Goal: Task Accomplishment & Management: Use online tool/utility

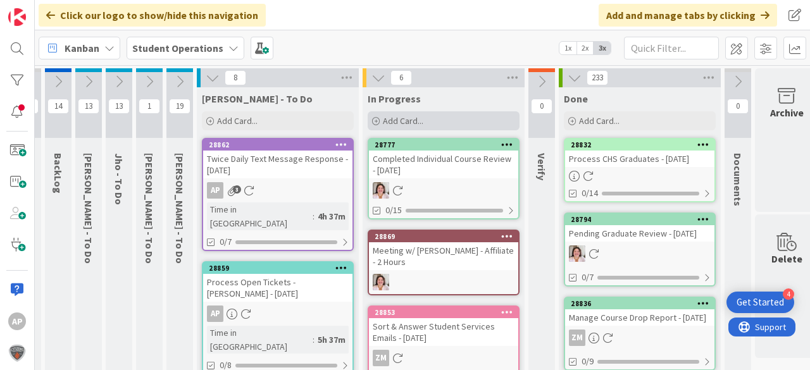
click at [380, 122] on div "Add Card..." at bounding box center [444, 120] width 152 height 19
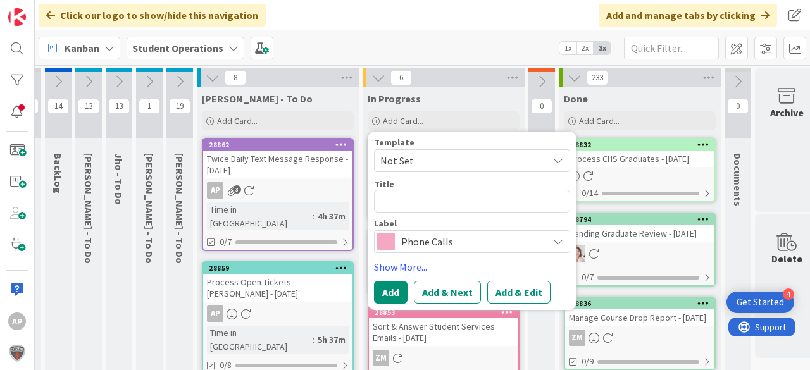
click at [441, 159] on span "Not Set" at bounding box center [459, 161] width 158 height 16
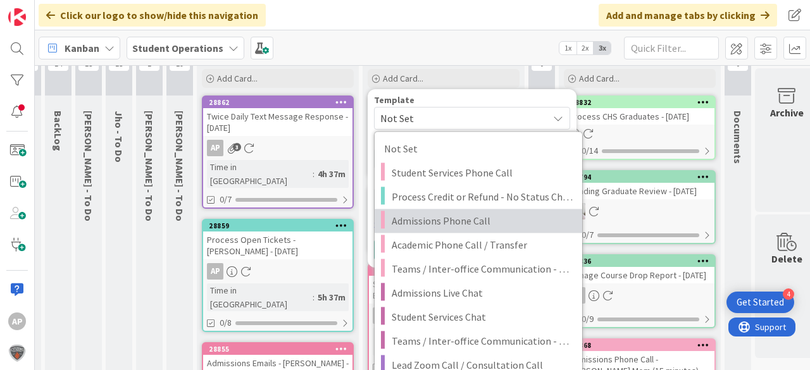
scroll to position [101, 25]
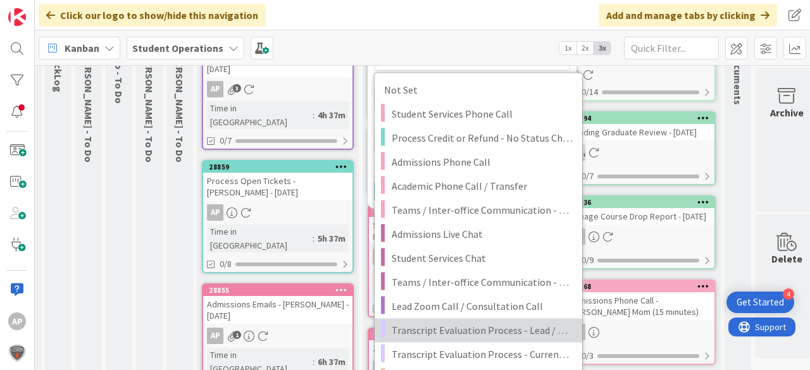
click at [532, 330] on span "Transcript Evaluation Process - Lead / New Student" at bounding box center [482, 330] width 181 height 16
type textarea "x"
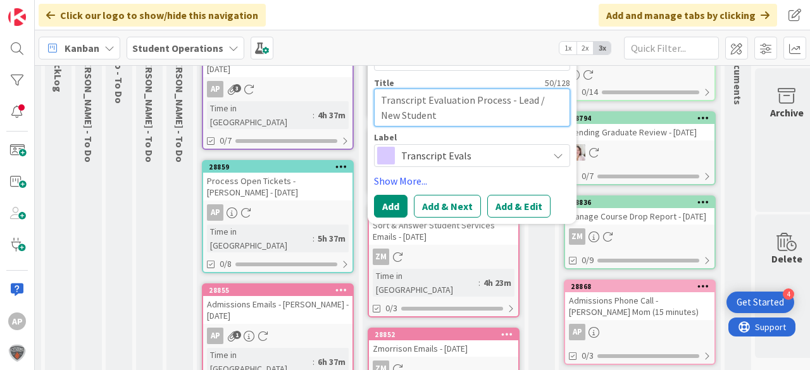
click at [479, 111] on textarea "Transcript Evaluation Process - Lead / New Student" at bounding box center [472, 108] width 196 height 38
type textarea "Transcript Evaluation Process - Lead / New Student"
type textarea "x"
type textarea "Transcript Evaluation Process - Lead / New Student -"
type textarea "x"
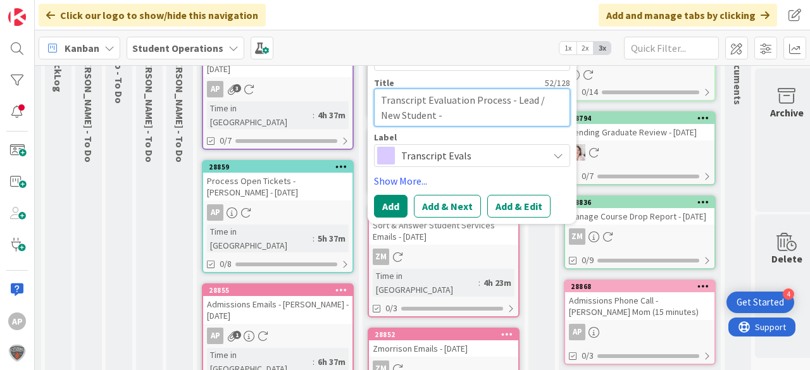
type textarea "Transcript Evaluation Process - Lead / New Student -"
type textarea "x"
type textarea "Transcript Evaluation Process - Lead / New Student - J"
type textarea "x"
type textarea "Transcript Evaluation Process - Lead / New Student - [PERSON_NAME]"
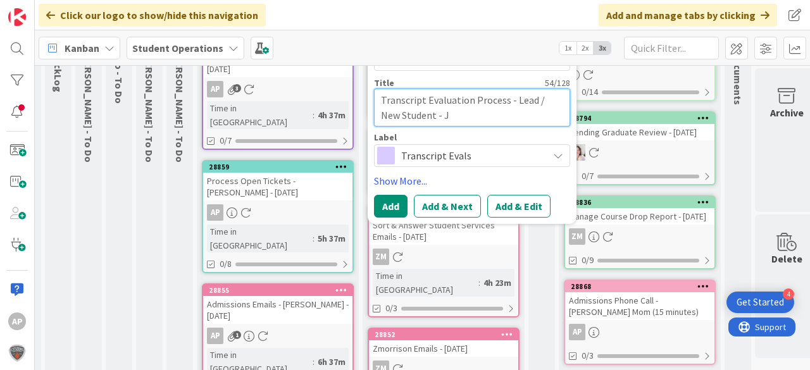
type textarea "x"
type textarea "Transcript Evaluation Process - Lead / New Student - [PERSON_NAME]"
type textarea "x"
type textarea "Transcript Evaluation Process - Lead / New Student - [PERSON_NAME]"
type textarea "x"
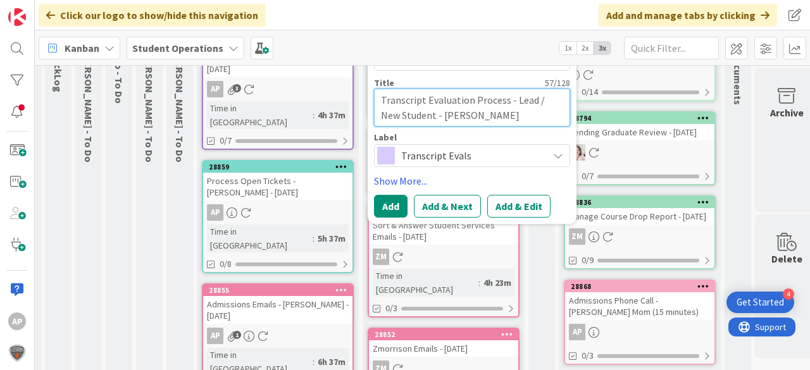
type textarea "Transcript Evaluation Process - Lead / New Student - [PERSON_NAME]"
type textarea "x"
type textarea "Transcript Evaluation Process - Lead / New Student - [PERSON_NAME]"
type textarea "x"
type textarea "Transcript Evaluation Process - Lead / New Student - [PERSON_NAME]"
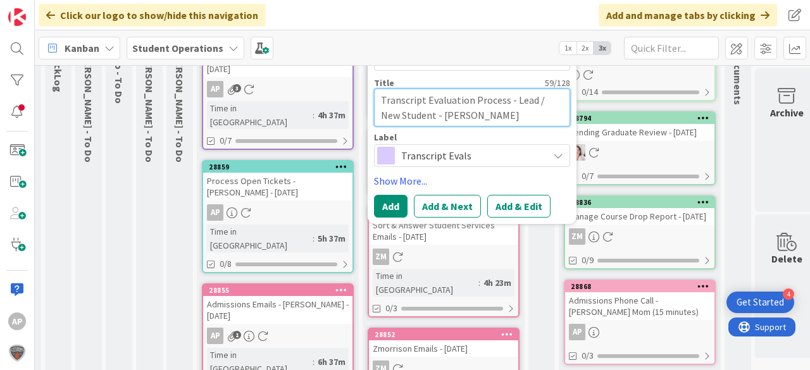
type textarea "x"
type textarea "Transcript Evaluation Process - Lead / New Student - [PERSON_NAME]"
type textarea "x"
type textarea "Transcript Evaluation Process - Lead / New Student - [PERSON_NAME]"
type textarea "x"
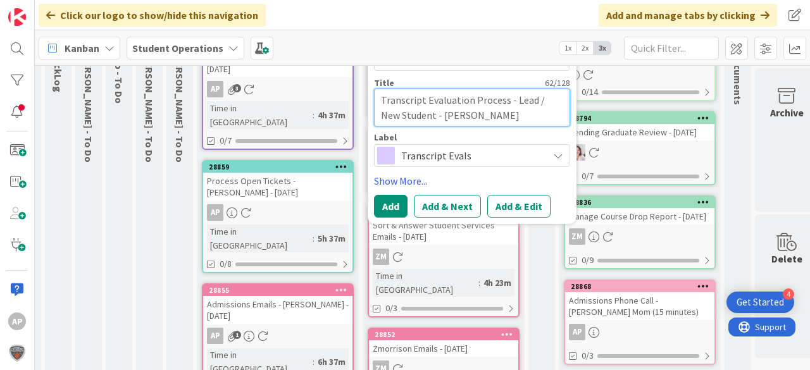
type textarea "Transcript Evaluation Process - Lead / New Student - [PERSON_NAME]"
type textarea "x"
type textarea "Transcript Evaluation Process - Lead / New Student - [PERSON_NAME]"
type textarea "x"
type textarea "Transcript Evaluation Process - Lead / New Student - [PERSON_NAME]"
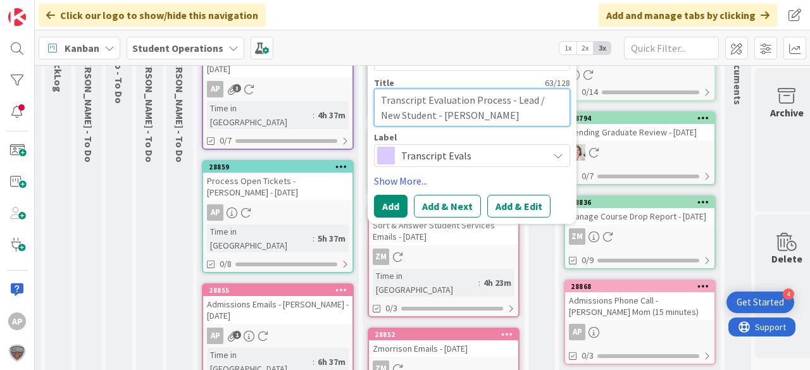
type textarea "x"
type textarea "Transcript Evaluation Process - Lead / New Student - [PERSON_NAME]"
type textarea "x"
type textarea "Transcript Evaluation Process - Lead / New Student - [PERSON_NAME]"
type textarea "x"
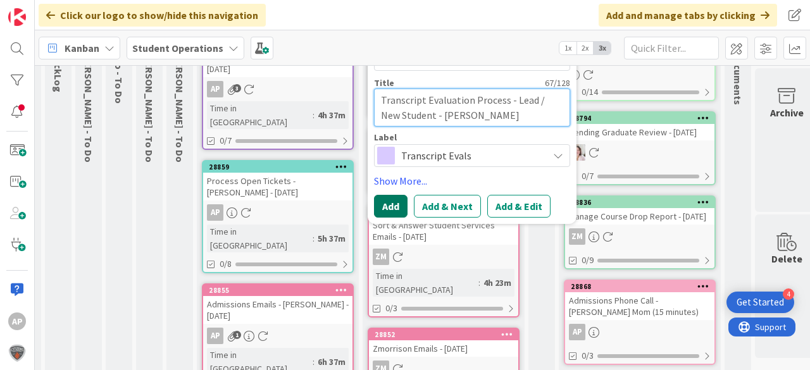
type textarea "Transcript Evaluation Process - Lead / New Student - [PERSON_NAME]"
click at [388, 208] on button "Add" at bounding box center [391, 206] width 34 height 23
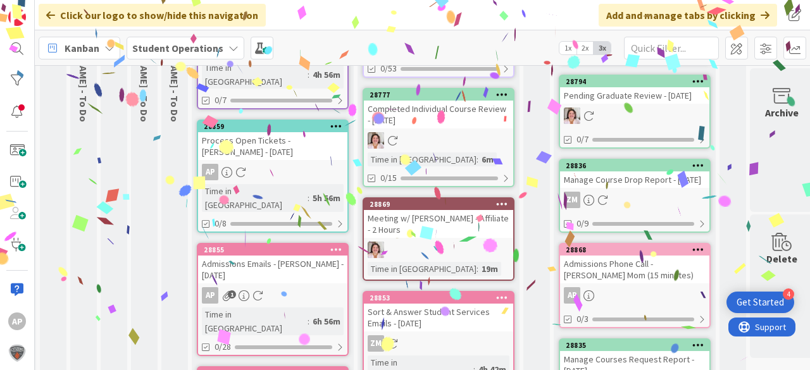
scroll to position [0, 30]
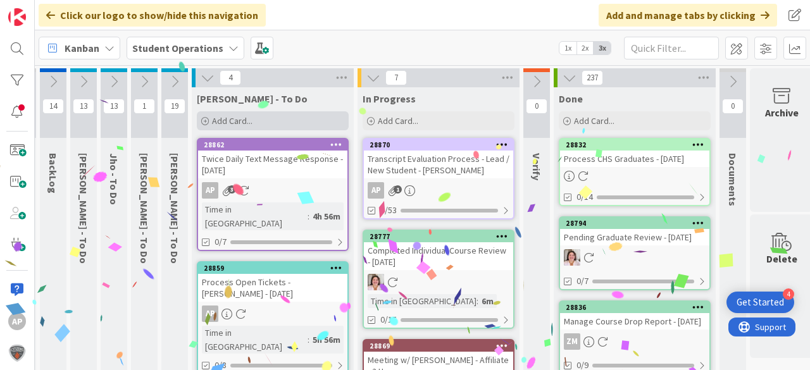
click at [251, 122] on span "Add Card..." at bounding box center [232, 120] width 41 height 11
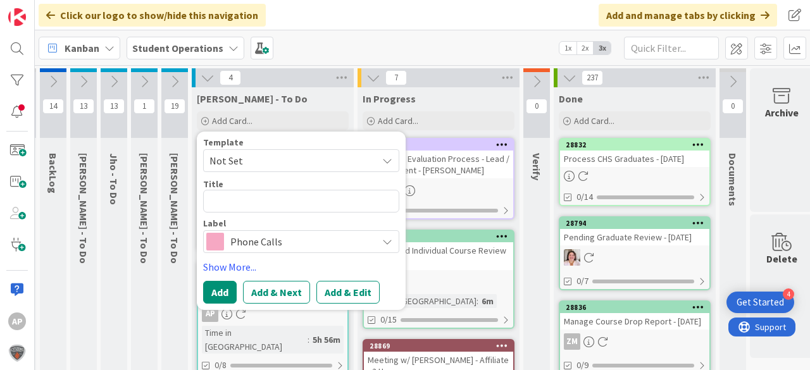
click at [283, 161] on span "Not Set" at bounding box center [289, 161] width 158 height 16
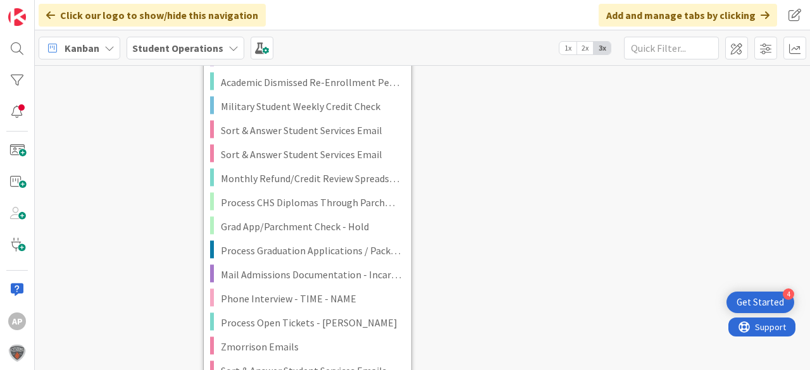
scroll to position [2279, 30]
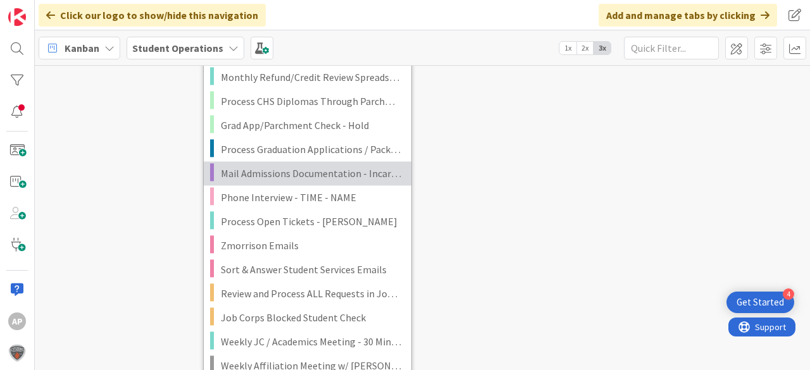
click at [322, 170] on span "Mail Admissions Documentation - Incarcerated Students" at bounding box center [311, 173] width 181 height 16
type textarea "x"
type textarea "Mail Admissions Documentation - Incarcerated Students"
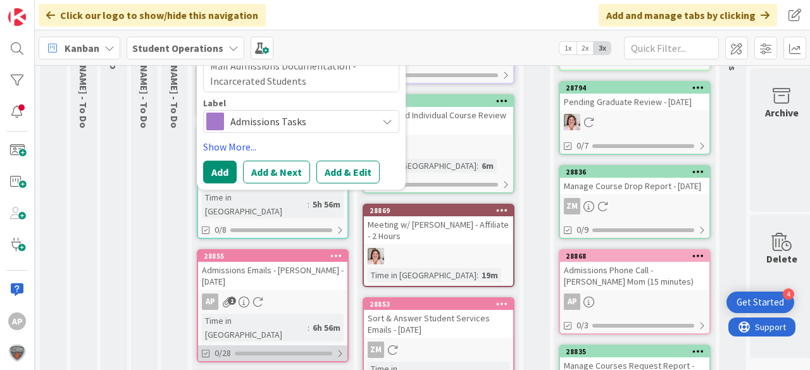
scroll to position [0, 30]
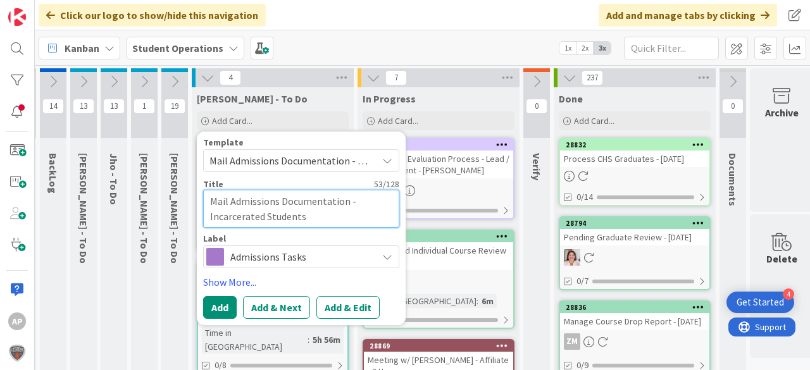
click at [339, 216] on textarea "Mail Admissions Documentation - Incarcerated Students" at bounding box center [301, 209] width 196 height 38
type textarea "x"
type textarea "Mail Admissions Documentation - Incarcerated Students"
type textarea "x"
type textarea "Mail Admissions Documentation - Incarcerated Students -"
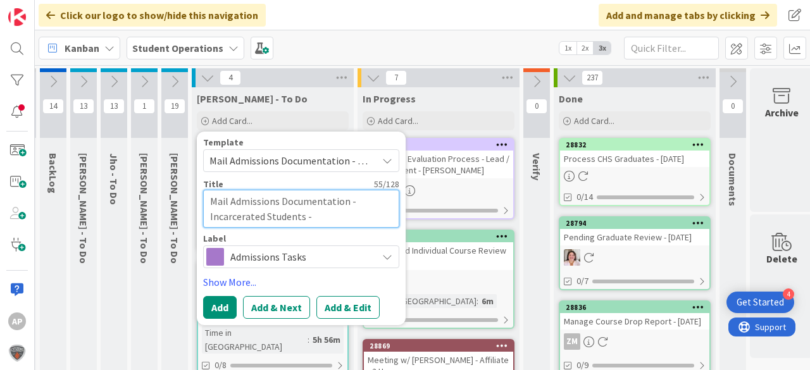
type textarea "x"
type textarea "Mail Admissions Documentation - Incarcerated Students -"
type textarea "x"
type textarea "Mail Admissions Documentation - Incarcerated Students - R"
type textarea "x"
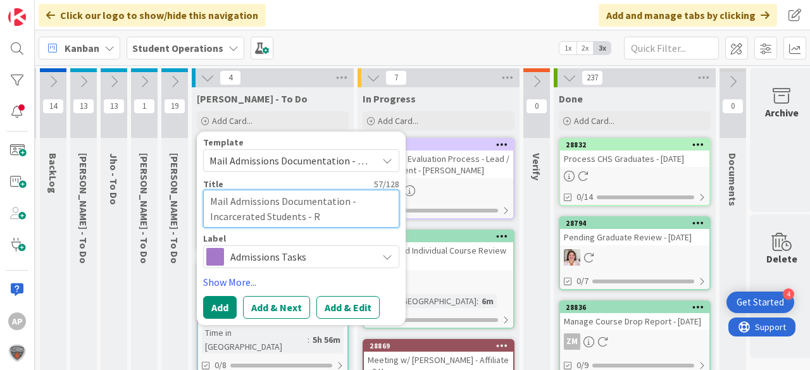
type textarea "Mail Admissions Documentation - Incarcerated Students - Ri"
type textarea "x"
type textarea "Mail Admissions Documentation - Incarcerated Students - Ric"
type textarea "x"
type textarea "Mail Admissions Documentation - Incarcerated Students - [PERSON_NAME]"
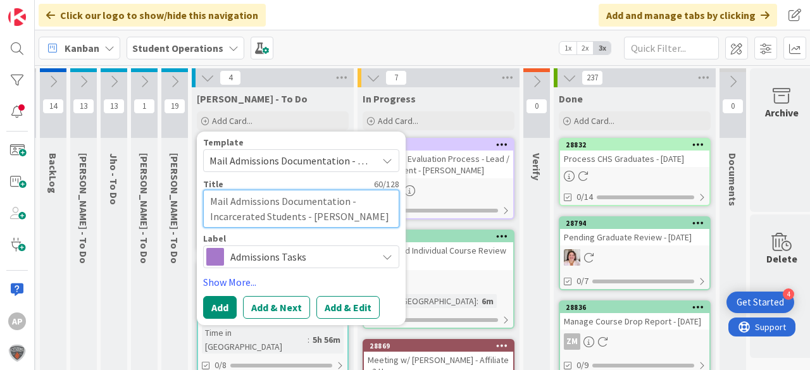
type textarea "x"
type textarea "Mail Admissions Documentation - Incarcerated Students - [PERSON_NAME]"
type textarea "x"
type textarea "Mail Admissions Documentation - Incarcerated Students - [PERSON_NAME]"
type textarea "x"
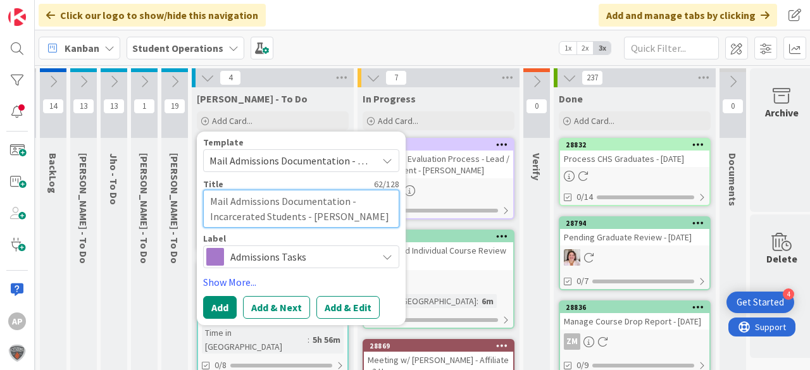
type textarea "Mail Admissions Documentation - Incarcerated Students - [PERSON_NAME]"
type textarea "x"
type textarea "Mail Admissions Documentation - Incarcerated Students - [PERSON_NAME] [PERSON_N…"
type textarea "x"
type textarea "Mail Admissions Documentation - Incarcerated Students - [PERSON_NAME] [PERSON_N…"
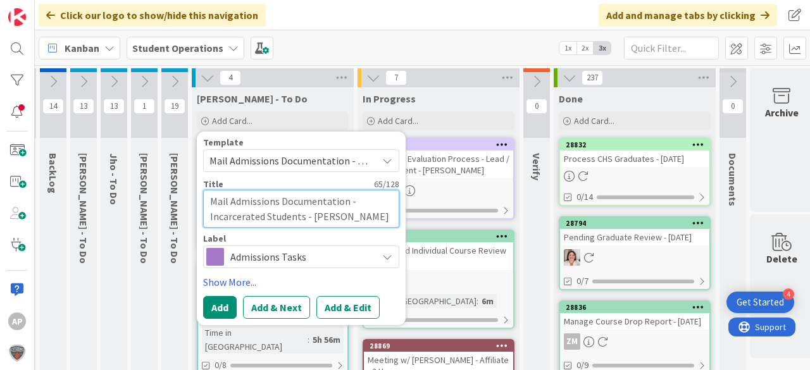
type textarea "x"
type textarea "Mail Admissions Documentation - Incarcerated Students - [PERSON_NAME]"
type textarea "x"
type textarea "Mail Admissions Documentation - Incarcerated Students - [PERSON_NAME]"
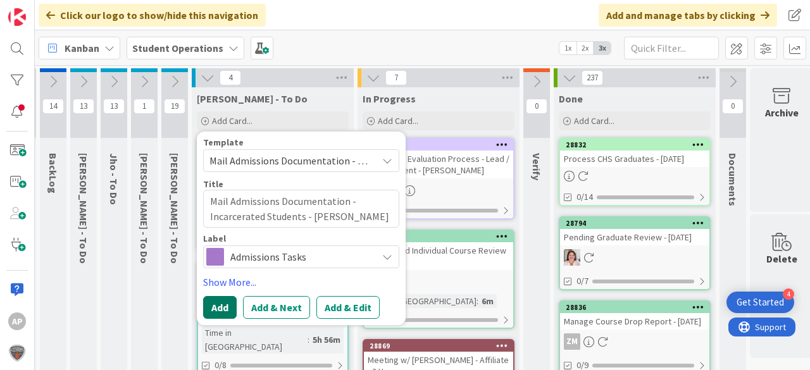
click at [226, 301] on button "Add" at bounding box center [220, 307] width 34 height 23
